Goal: Navigation & Orientation: Find specific page/section

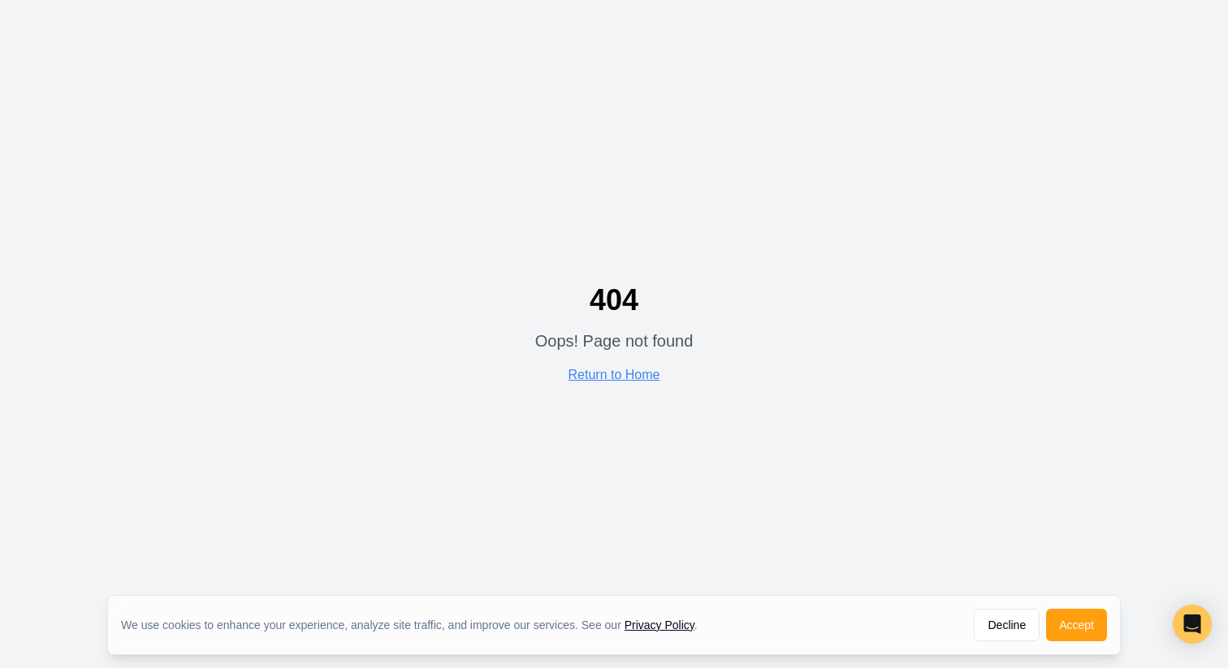
click at [605, 387] on div "404 Oops! Page not found Return to Home" at bounding box center [614, 334] width 1228 height 668
click at [603, 382] on div "404 Oops! Page not found Return to Home" at bounding box center [614, 334] width 158 height 101
click at [597, 371] on link "Return to Home" at bounding box center [614, 375] width 92 height 14
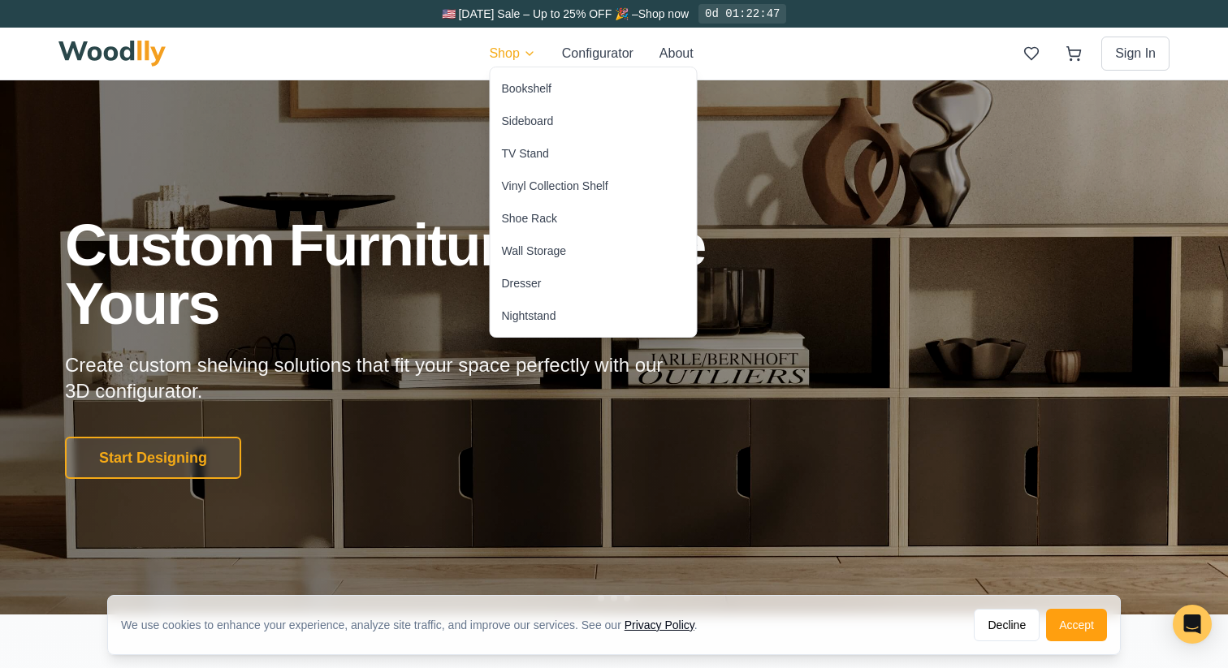
click at [523, 88] on div "Bookshelf" at bounding box center [527, 88] width 50 height 16
